Goal: Transaction & Acquisition: Purchase product/service

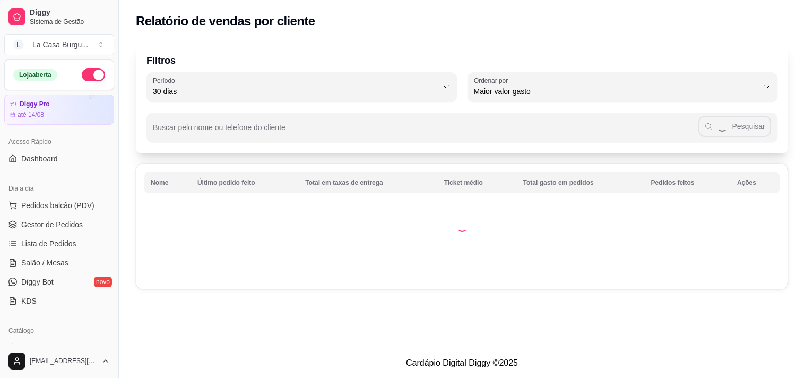
select select "30"
select select "HIGHEST_TOTAL_SPENT_WITH_ORDERS"
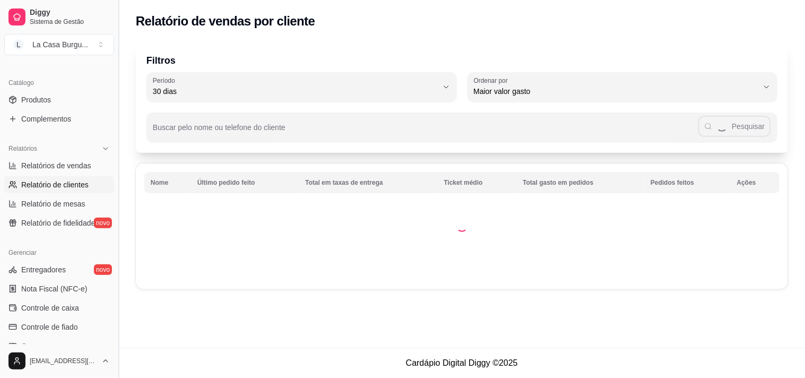
click at [115, 108] on button "Toggle Sidebar" at bounding box center [118, 189] width 8 height 378
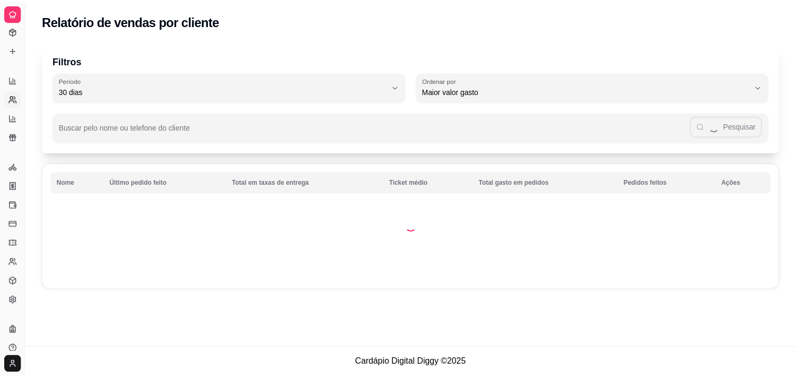
scroll to position [162, 0]
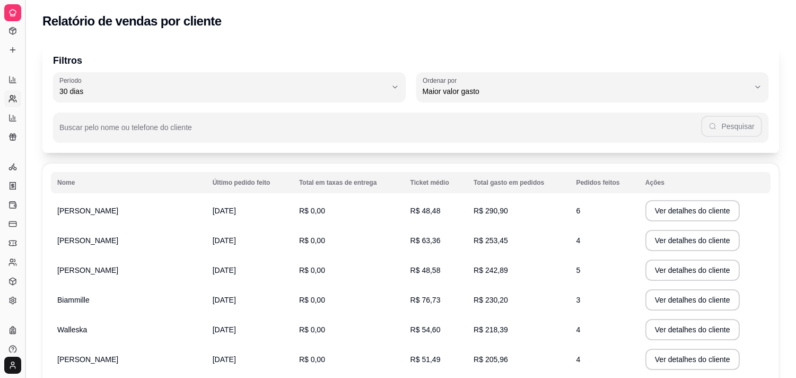
click at [24, 56] on button "Toggle Sidebar" at bounding box center [25, 189] width 8 height 378
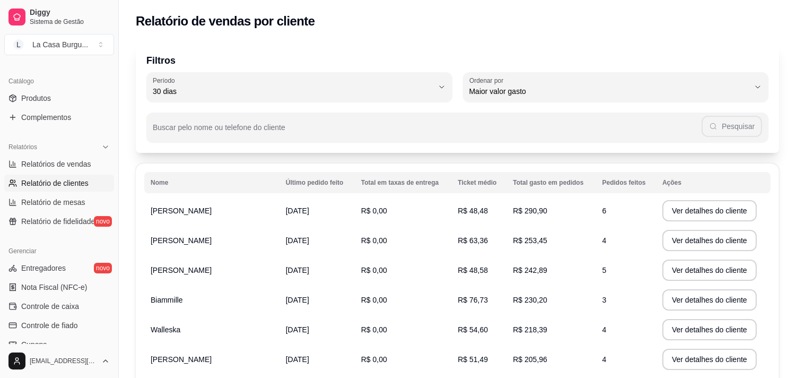
scroll to position [1, 0]
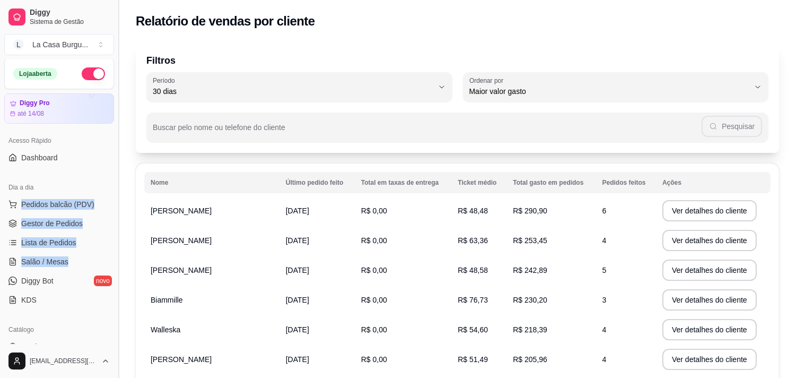
click at [116, 220] on button "Toggle Sidebar" at bounding box center [118, 189] width 8 height 378
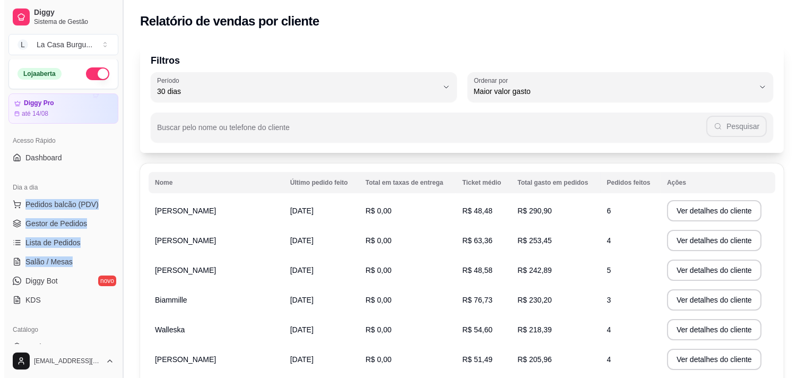
scroll to position [0, 0]
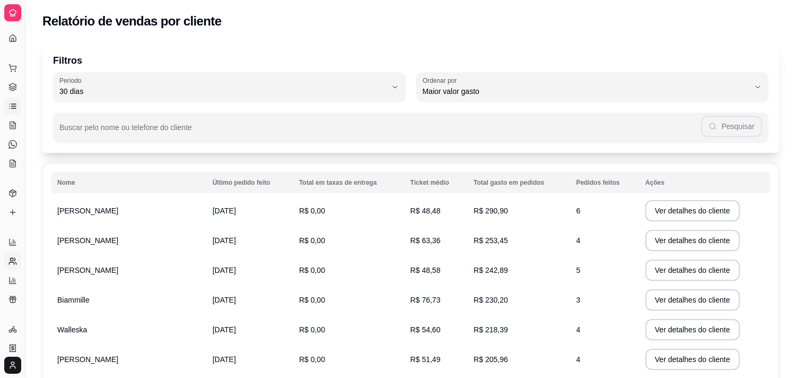
click at [5, 101] on link "Lista de Pedidos" at bounding box center [12, 106] width 17 height 17
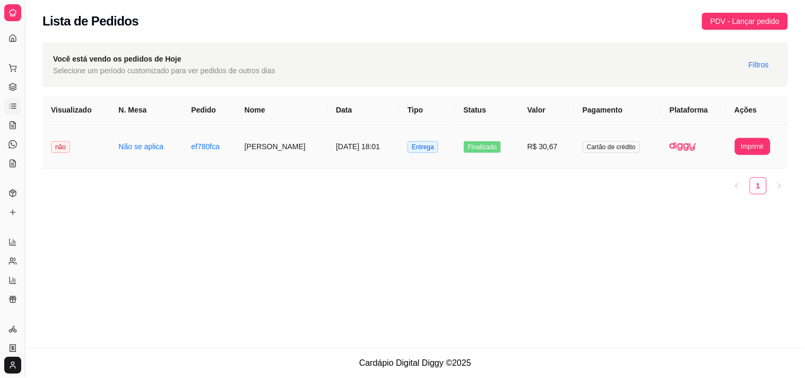
click at [259, 152] on td "[PERSON_NAME]" at bounding box center [281, 147] width 91 height 44
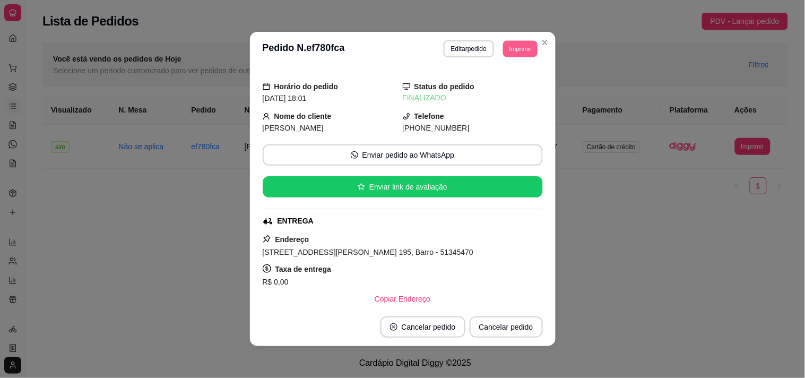
click at [526, 48] on button "Imprimir" at bounding box center [520, 48] width 34 height 16
click at [499, 79] on button "IMPRESSORA" at bounding box center [497, 86] width 74 height 16
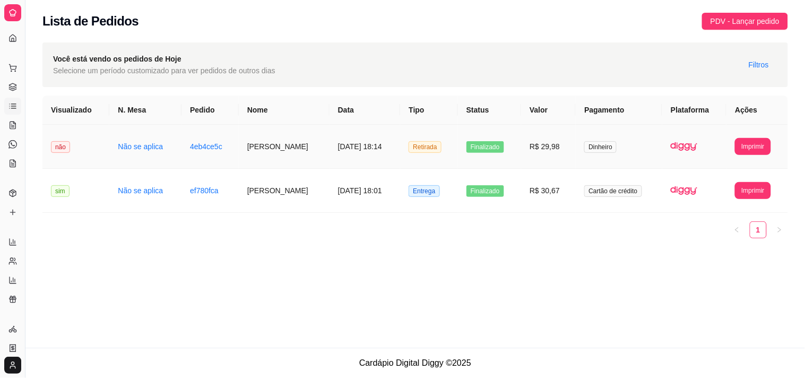
click at [512, 142] on td "Finalizado" at bounding box center [489, 147] width 63 height 44
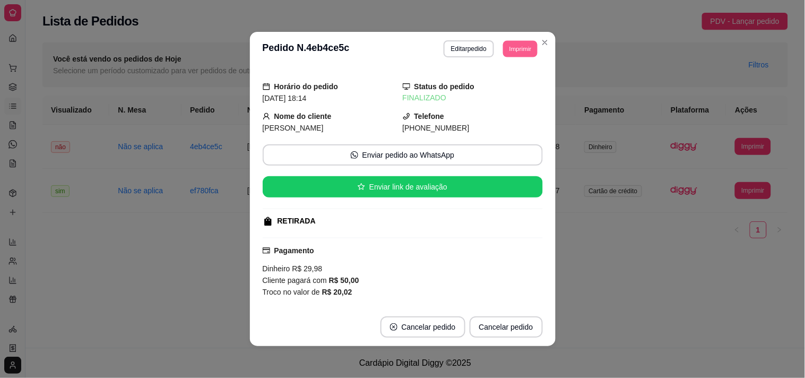
click at [516, 45] on button "Imprimir" at bounding box center [520, 48] width 34 height 16
click at [522, 47] on button "Imprimir" at bounding box center [520, 48] width 34 height 16
click at [516, 43] on button "Imprimir" at bounding box center [521, 48] width 36 height 17
click at [508, 86] on button "IMPRESSORA" at bounding box center [496, 86] width 74 height 16
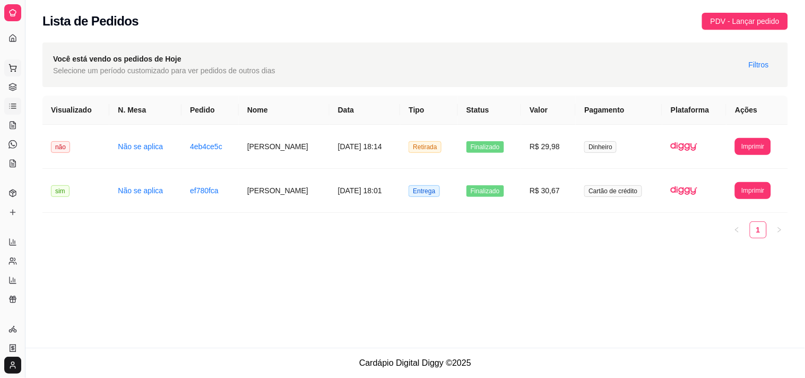
click at [11, 64] on icon at bounding box center [12, 68] width 8 height 8
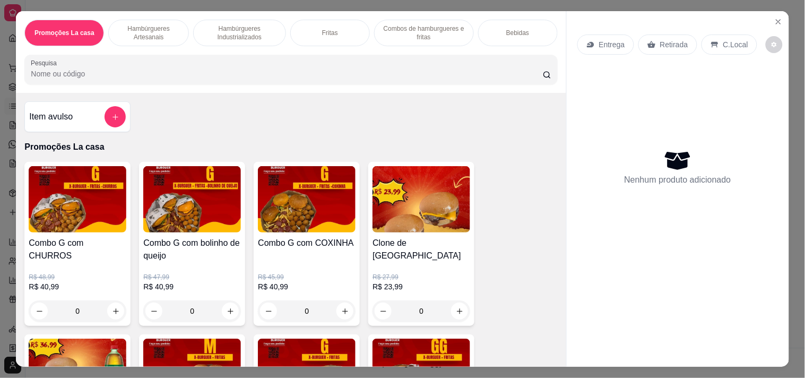
click at [151, 39] on div "Hambúrgueres Artesanais" at bounding box center [148, 33] width 81 height 27
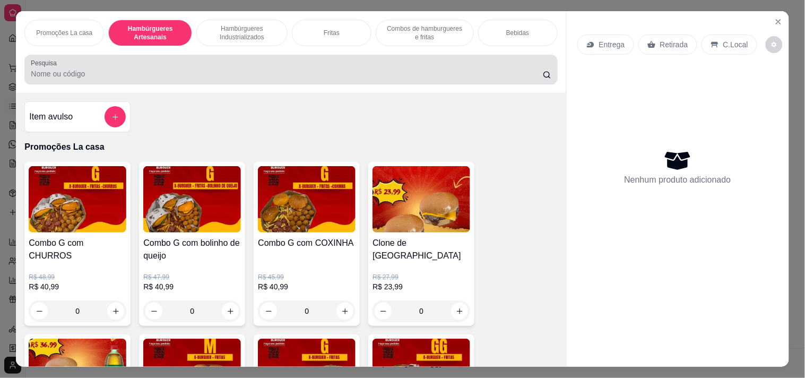
scroll to position [27, 0]
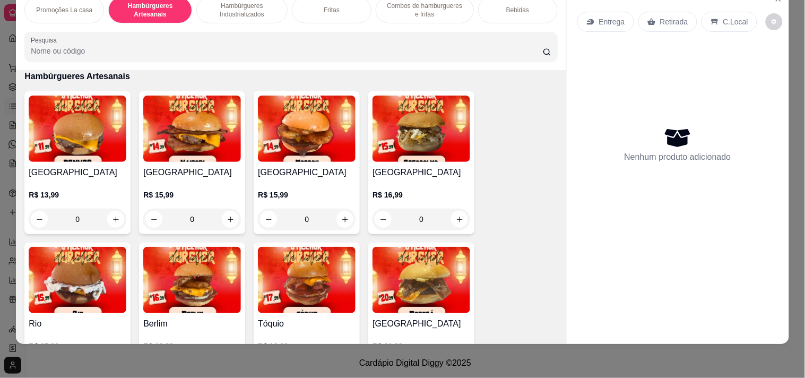
click at [155, 166] on h4 "[GEOGRAPHIC_DATA]" at bounding box center [192, 172] width 98 height 13
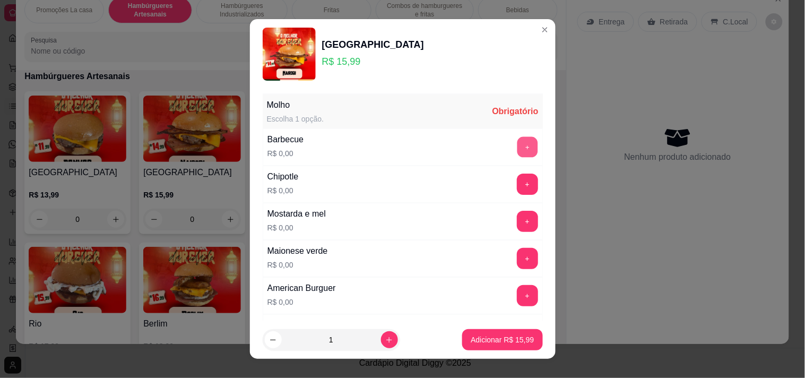
click at [517, 144] on button "+" at bounding box center [527, 146] width 21 height 21
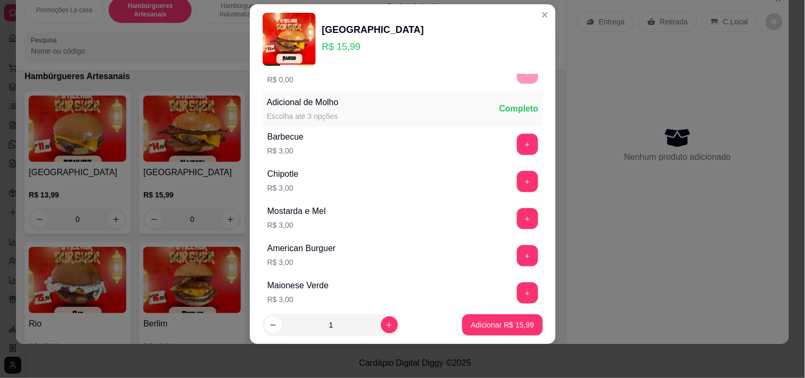
scroll to position [263, 0]
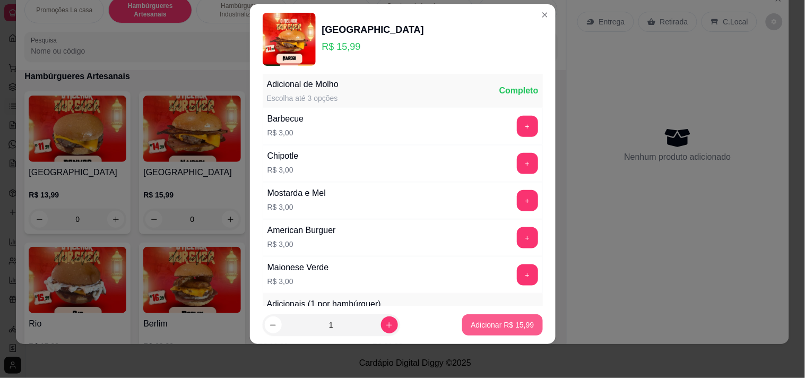
click at [485, 320] on p "Adicionar R$ 15,99" at bounding box center [502, 324] width 63 height 11
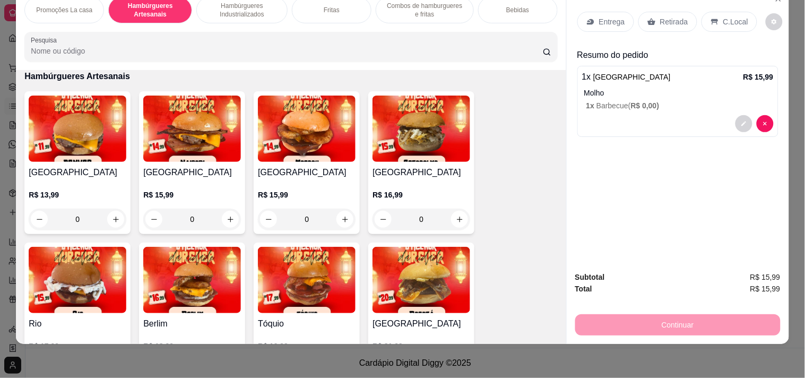
click at [660, 12] on div "Retirada" at bounding box center [667, 22] width 59 height 20
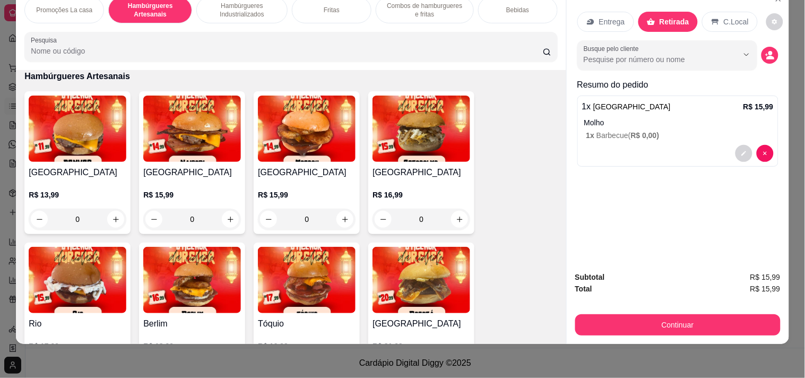
click at [724, 16] on p "C.Local" at bounding box center [736, 21] width 25 height 11
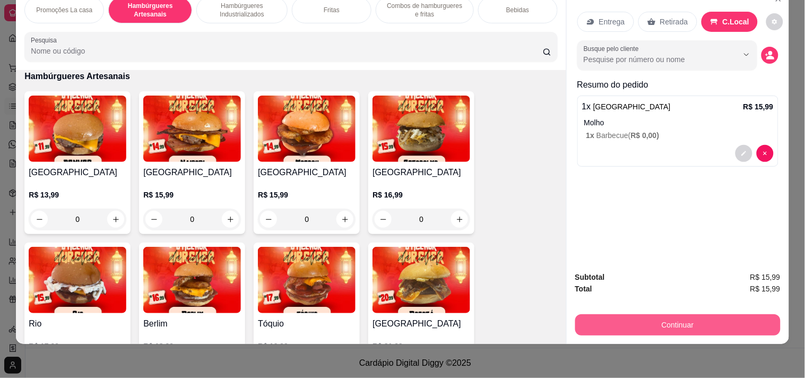
click at [631, 317] on button "Continuar" at bounding box center [677, 324] width 205 height 21
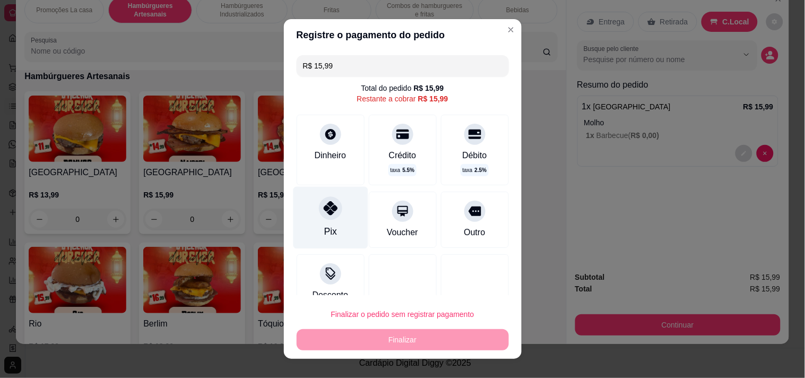
click at [302, 219] on div "Pix" at bounding box center [330, 217] width 75 height 62
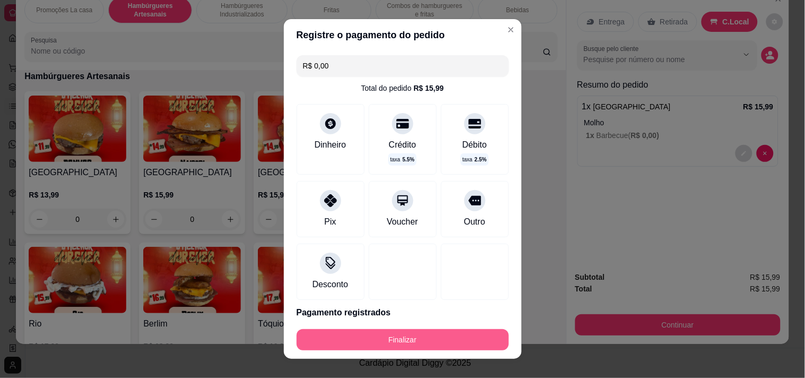
click at [347, 343] on button "Finalizar" at bounding box center [403, 339] width 212 height 21
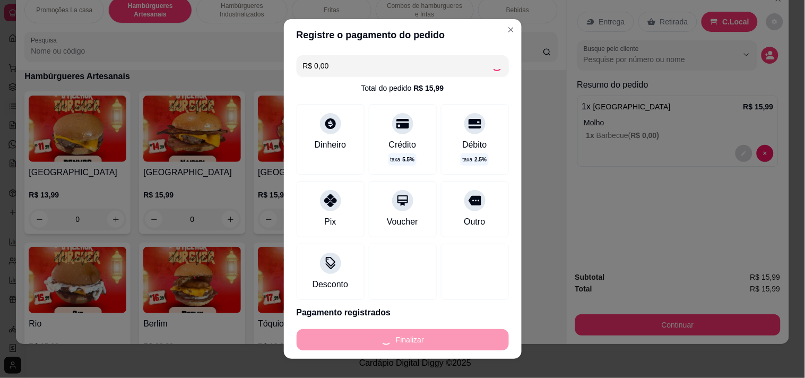
type input "-R$ 15,99"
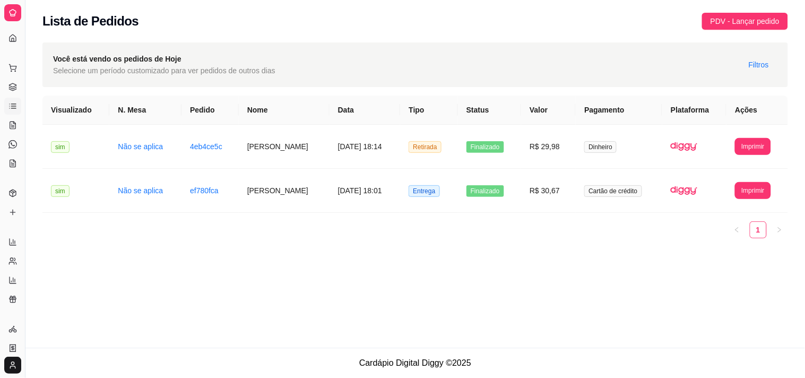
click at [529, 107] on th "Valor" at bounding box center [548, 110] width 55 height 29
